Goal: Navigation & Orientation: Find specific page/section

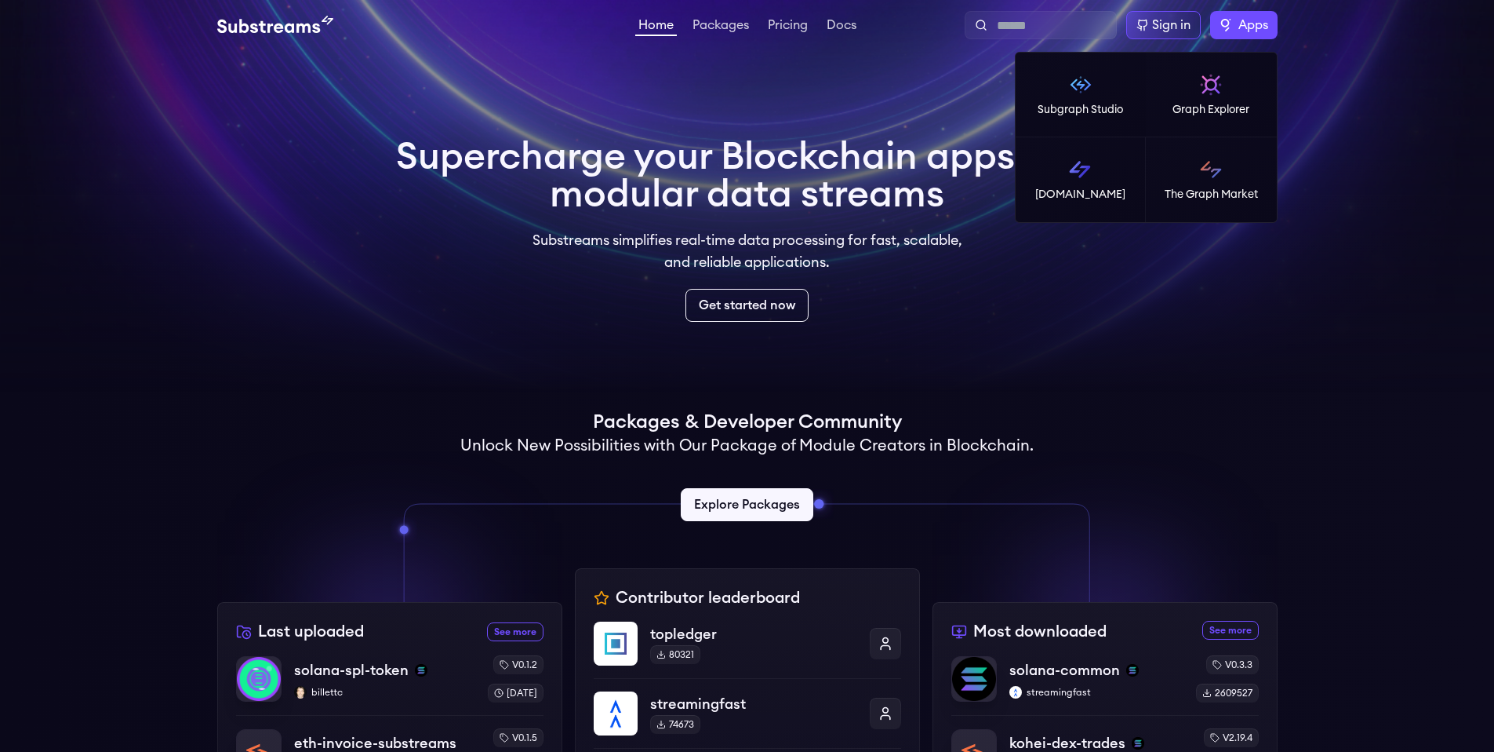
click at [1261, 20] on span "Apps" at bounding box center [1254, 25] width 30 height 19
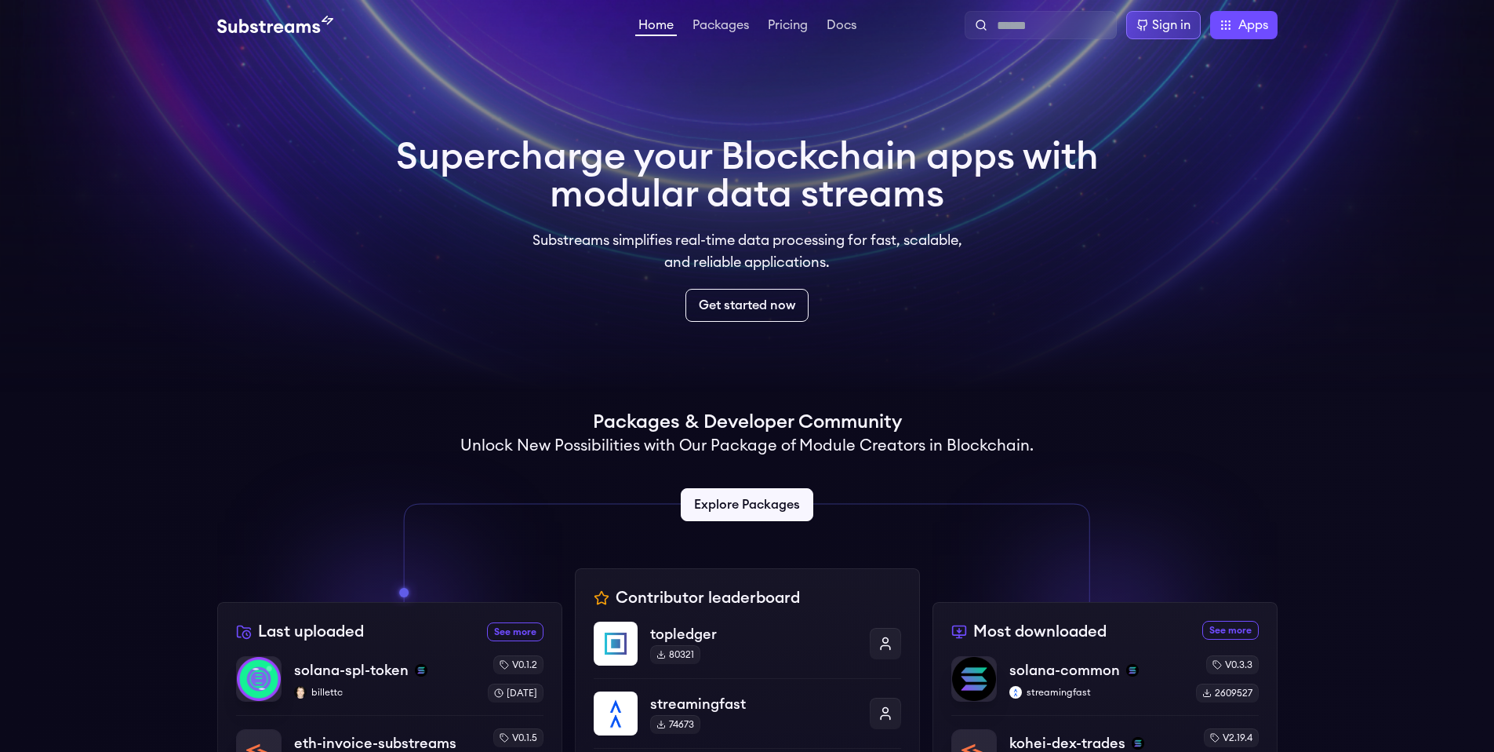
click at [1156, 25] on div "Sign in" at bounding box center [1171, 25] width 38 height 19
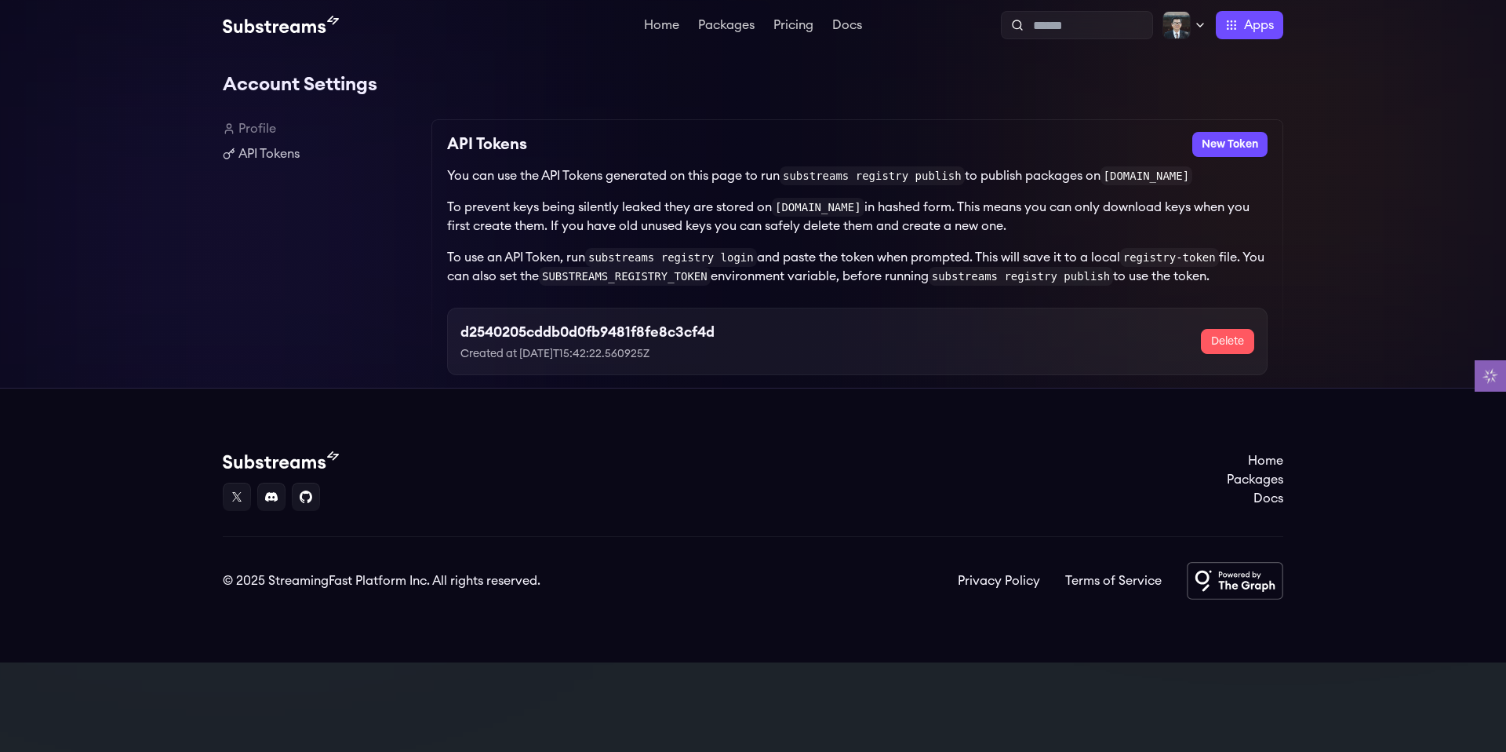
click at [501, 338] on h3 "d2540205cddb0d0fb9481f8fe8c3cf4d" at bounding box center [587, 332] width 254 height 22
click at [285, 165] on div "Profile API Tokens" at bounding box center [321, 253] width 196 height 268
click at [282, 158] on link "API Tokens" at bounding box center [321, 153] width 196 height 19
click at [571, 330] on h3 "d2540205cddb0d0fb9481f8fe8c3cf4d" at bounding box center [587, 332] width 254 height 22
click at [609, 337] on h3 "d2540205cddb0d0fb9481f8fe8c3cf4d" at bounding box center [587, 332] width 254 height 22
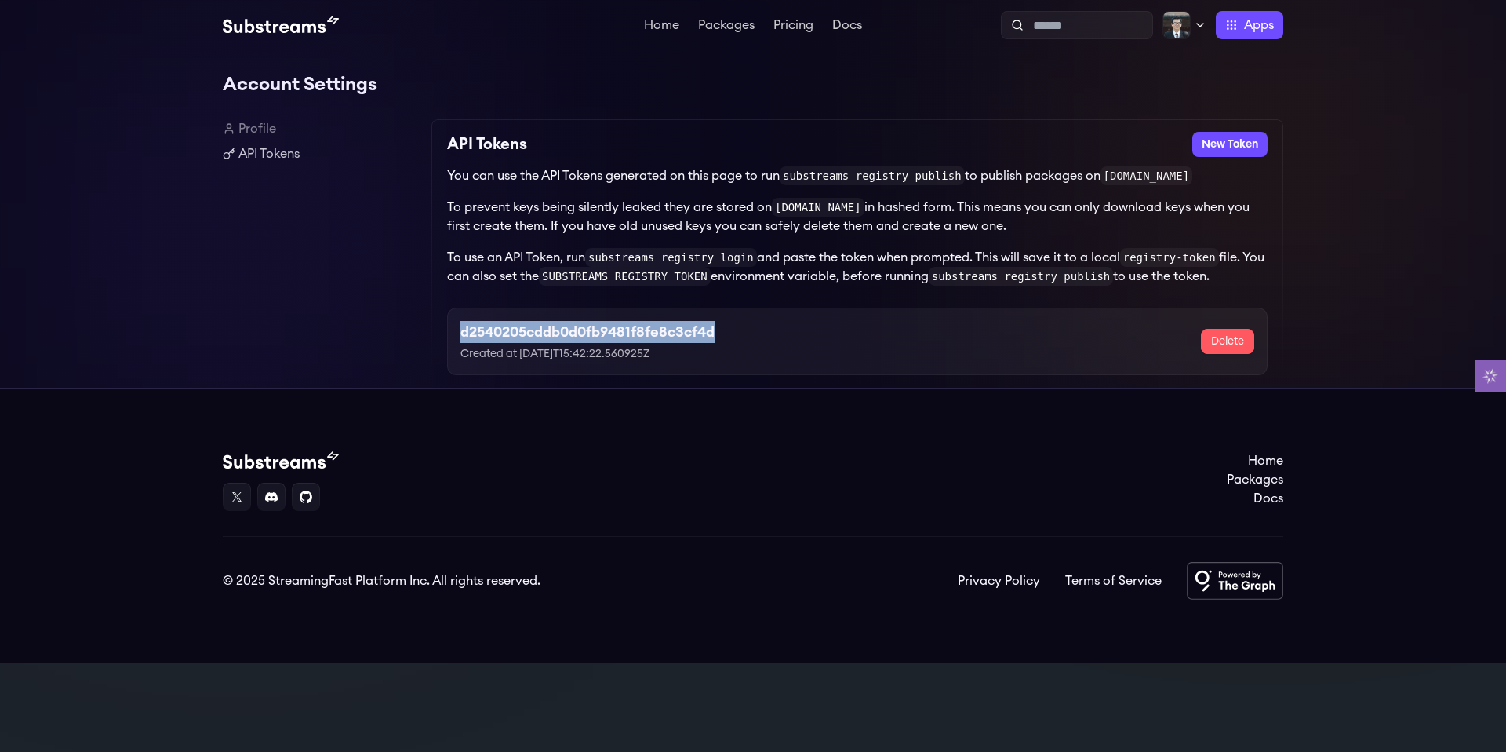
click at [609, 337] on h3 "d2540205cddb0d0fb9481f8fe8c3cf4d" at bounding box center [587, 332] width 254 height 22
click at [311, 25] on img at bounding box center [281, 25] width 116 height 19
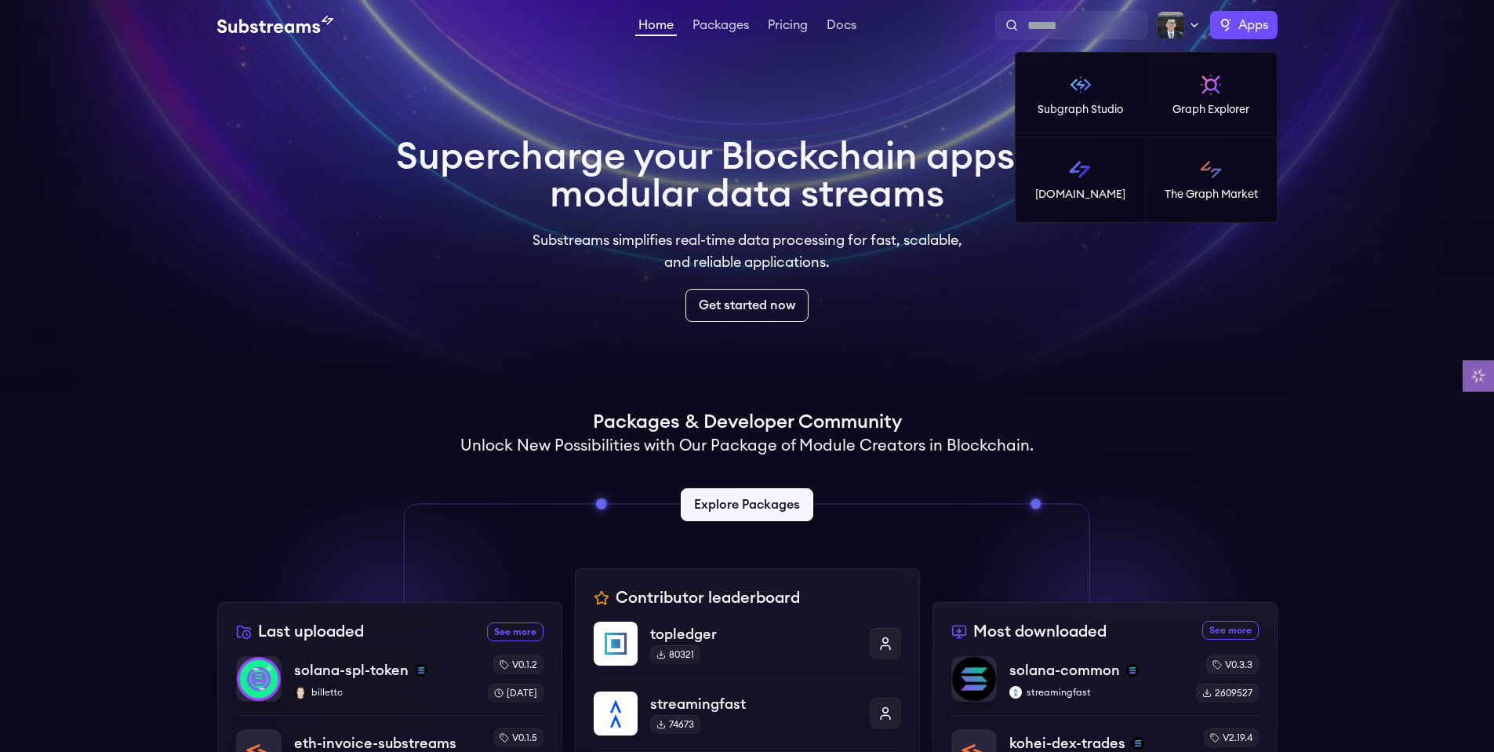
click at [1247, 30] on span "Apps" at bounding box center [1254, 25] width 30 height 19
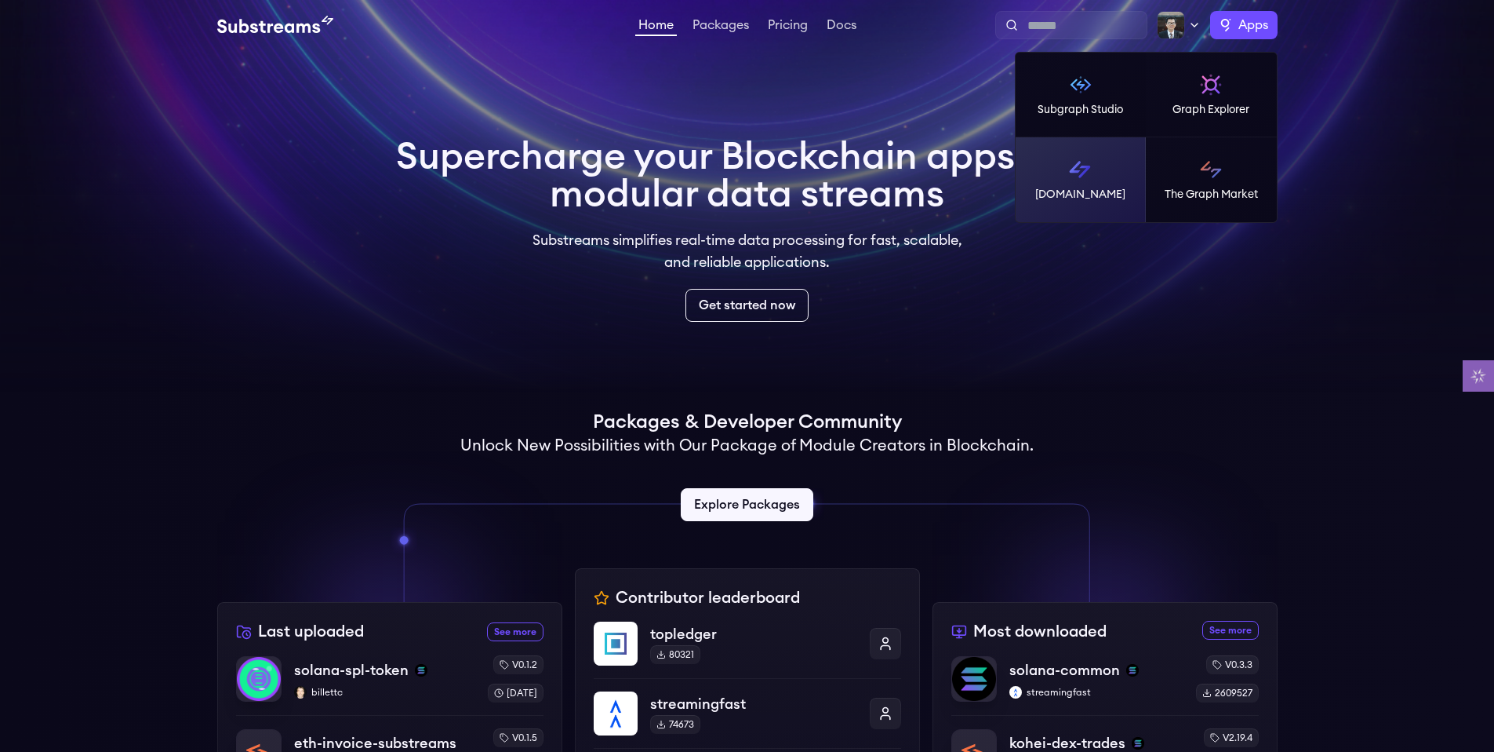
click at [1101, 173] on link "[DOMAIN_NAME]" at bounding box center [1081, 179] width 131 height 85
click at [1248, 29] on span "Apps" at bounding box center [1254, 25] width 30 height 19
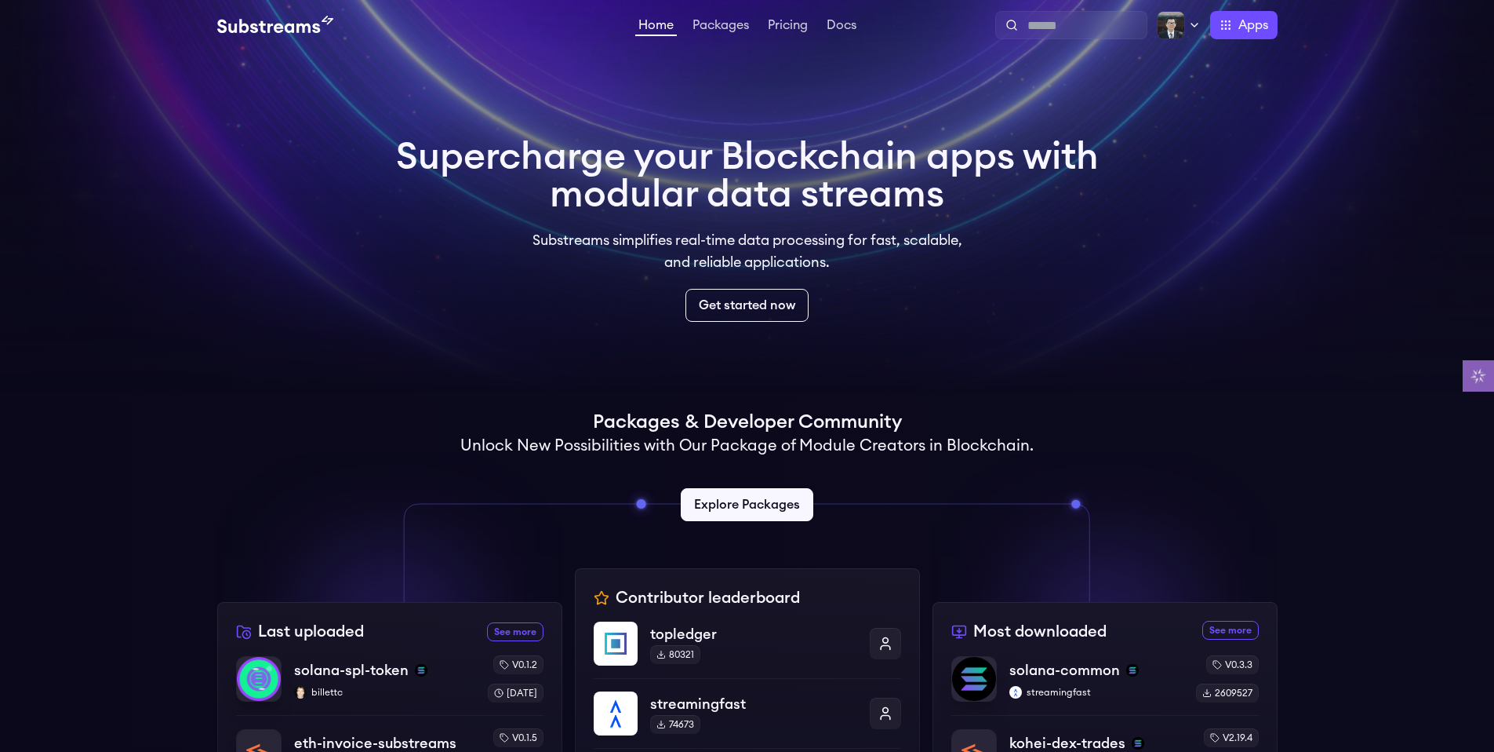
click at [754, 29] on ul "Home Packages Pricing Docs" at bounding box center [747, 25] width 224 height 19
click at [725, 30] on link "Packages" at bounding box center [721, 27] width 63 height 16
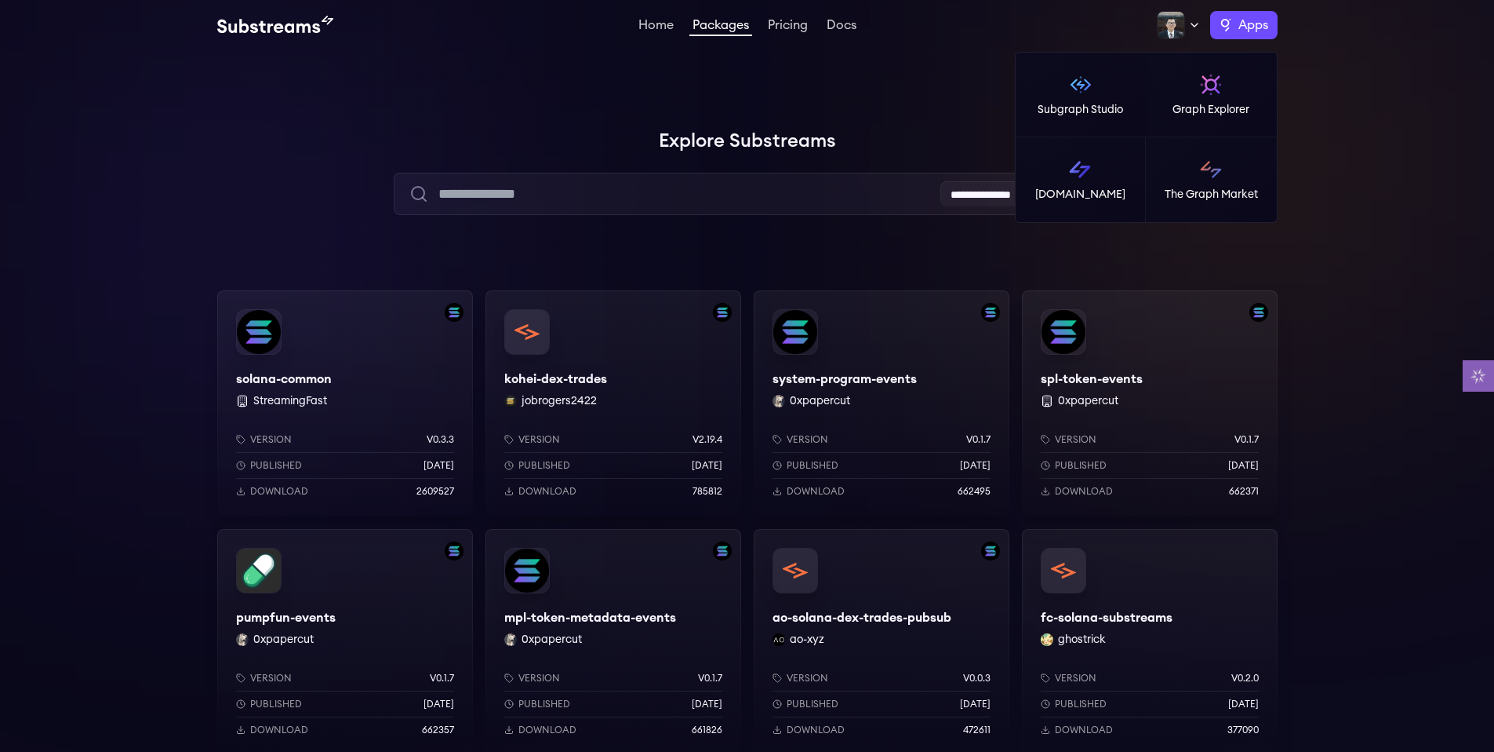
click at [1258, 18] on span "Apps" at bounding box center [1254, 25] width 30 height 19
click at [1116, 185] on link "[DOMAIN_NAME]" at bounding box center [1081, 179] width 131 height 85
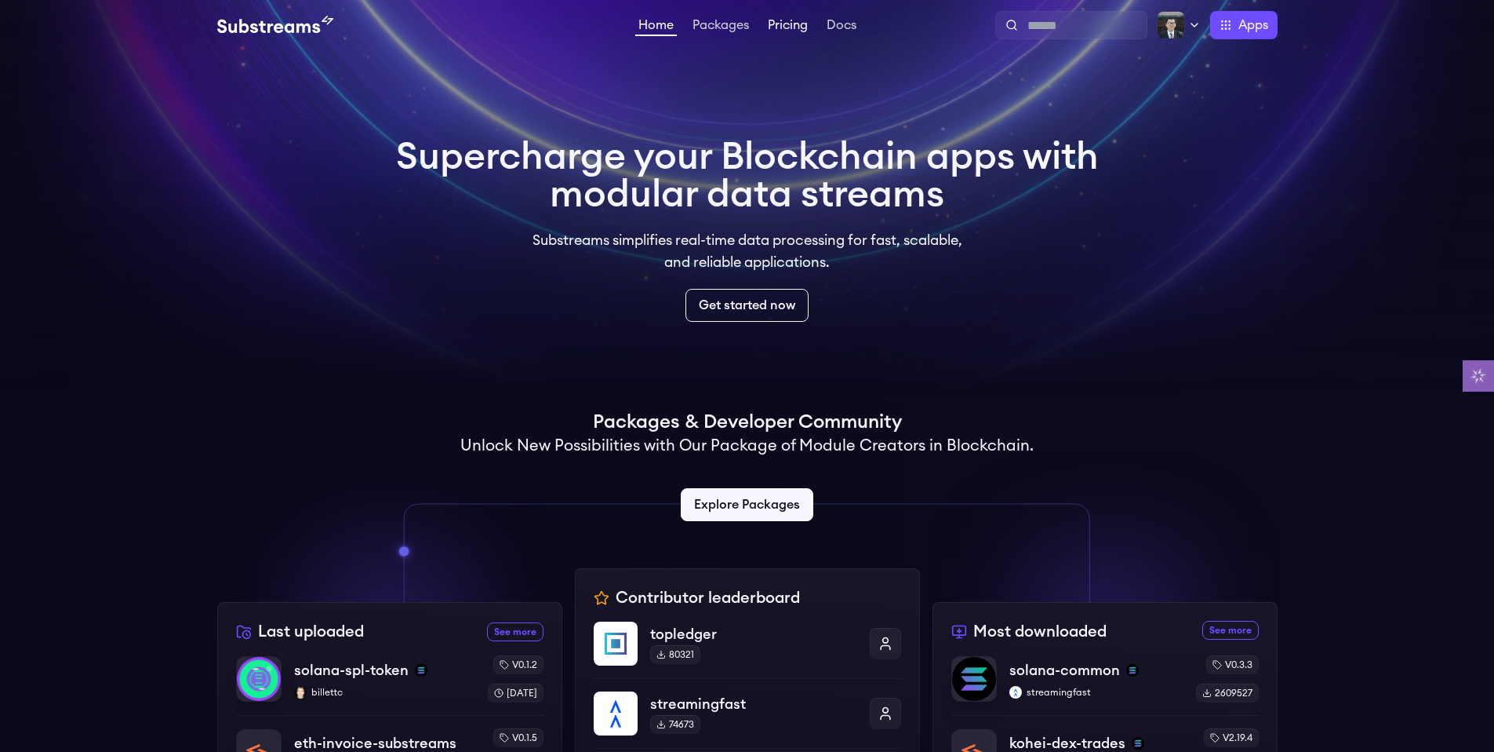
click at [807, 27] on link "Pricing" at bounding box center [788, 27] width 46 height 16
